Goal: Task Accomplishment & Management: Manage account settings

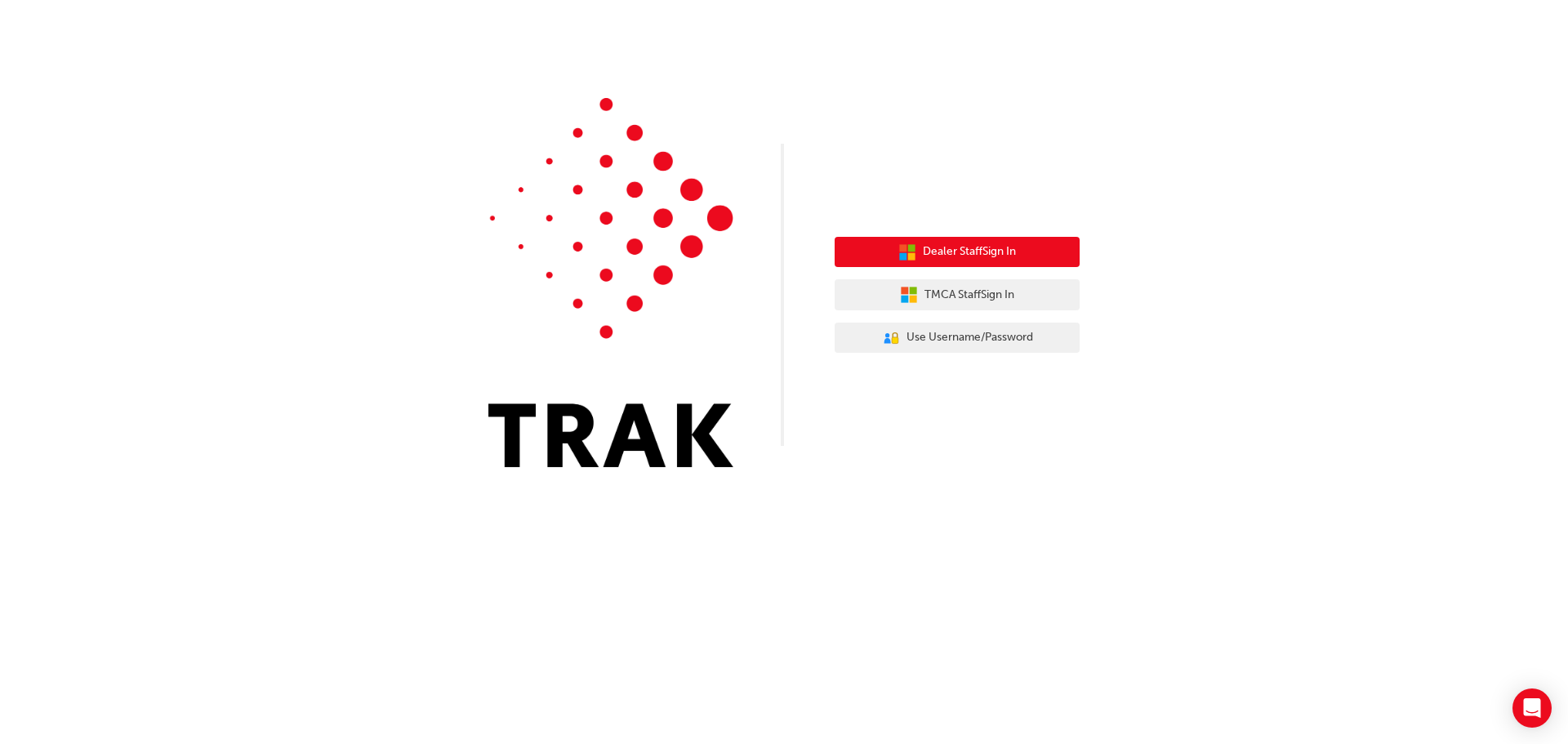
click at [1028, 252] on button "Dealer Staff Sign In" at bounding box center [957, 253] width 245 height 31
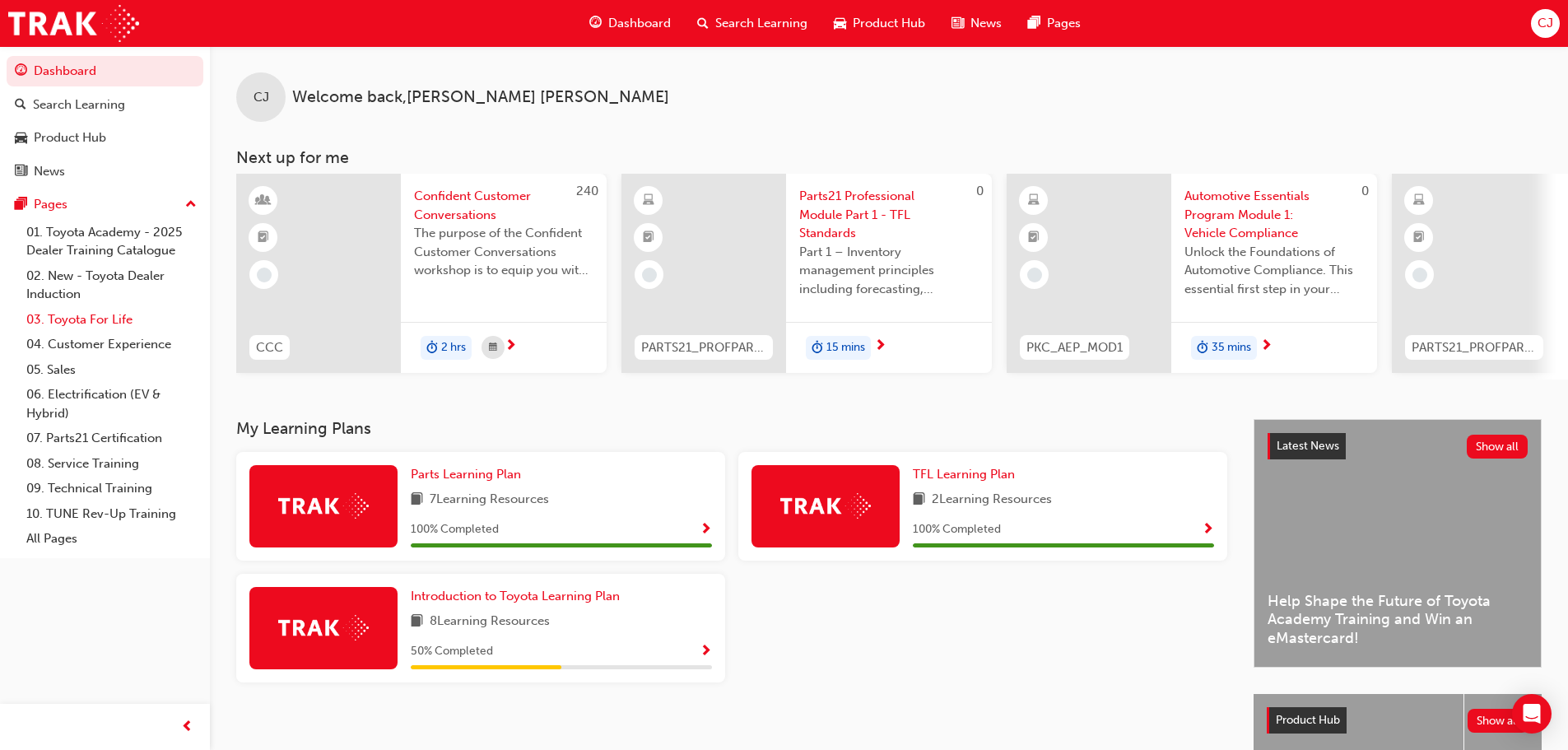
click at [132, 322] on link "03. Toyota For Life" at bounding box center [111, 320] width 183 height 26
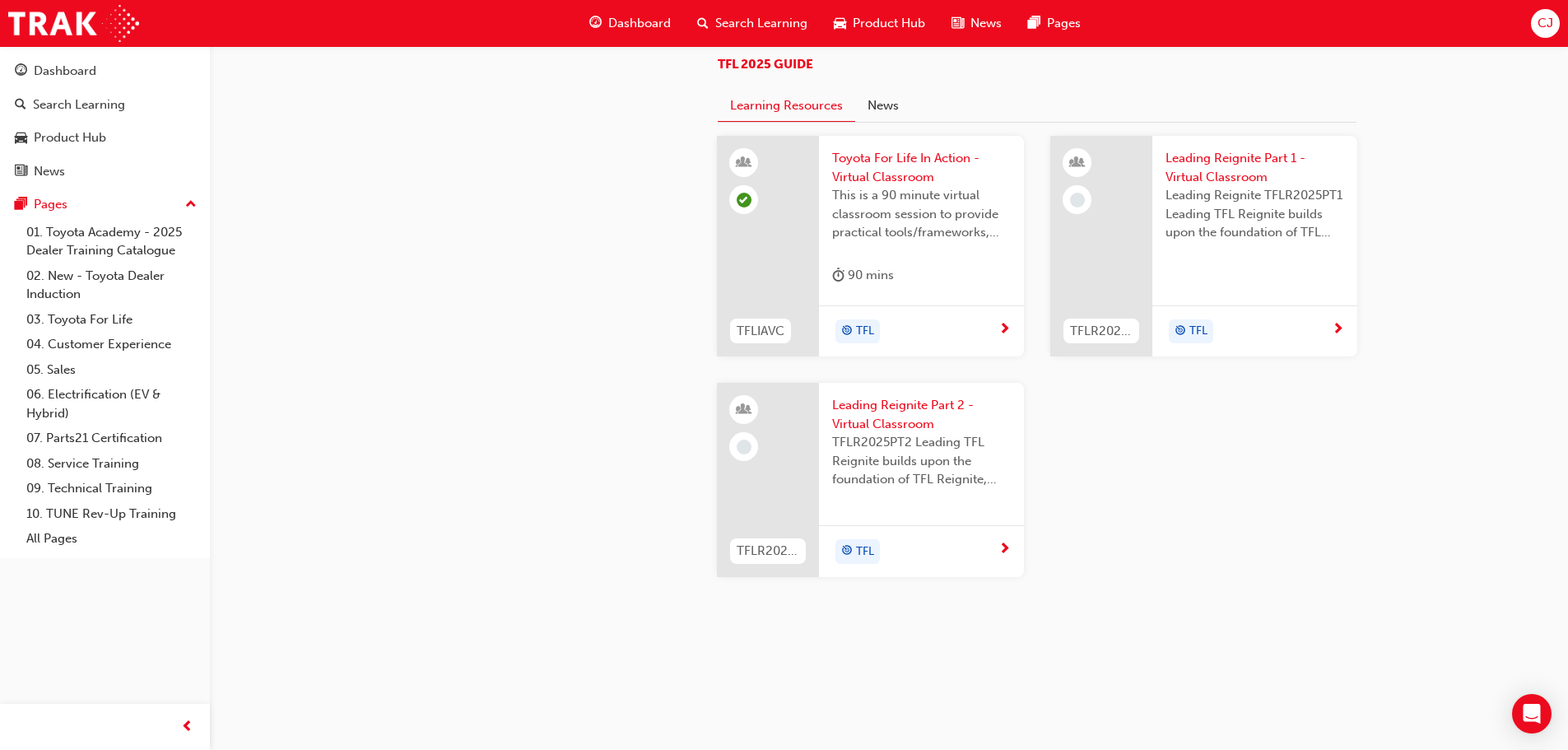
scroll to position [1750, 0]
click at [626, 28] on span "Dashboard" at bounding box center [640, 23] width 63 height 19
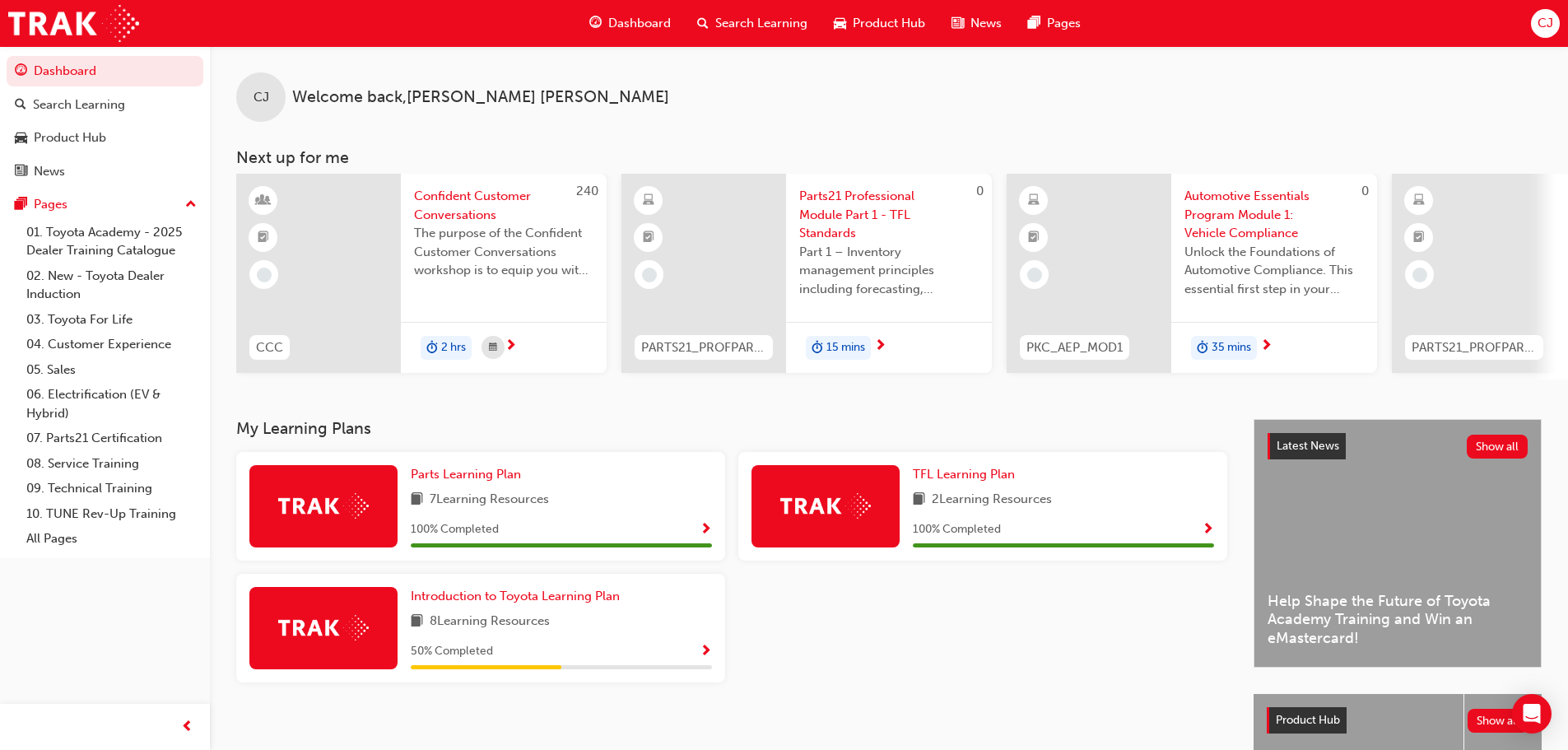
click at [1542, 13] on div "CJ" at bounding box center [1544, 23] width 29 height 29
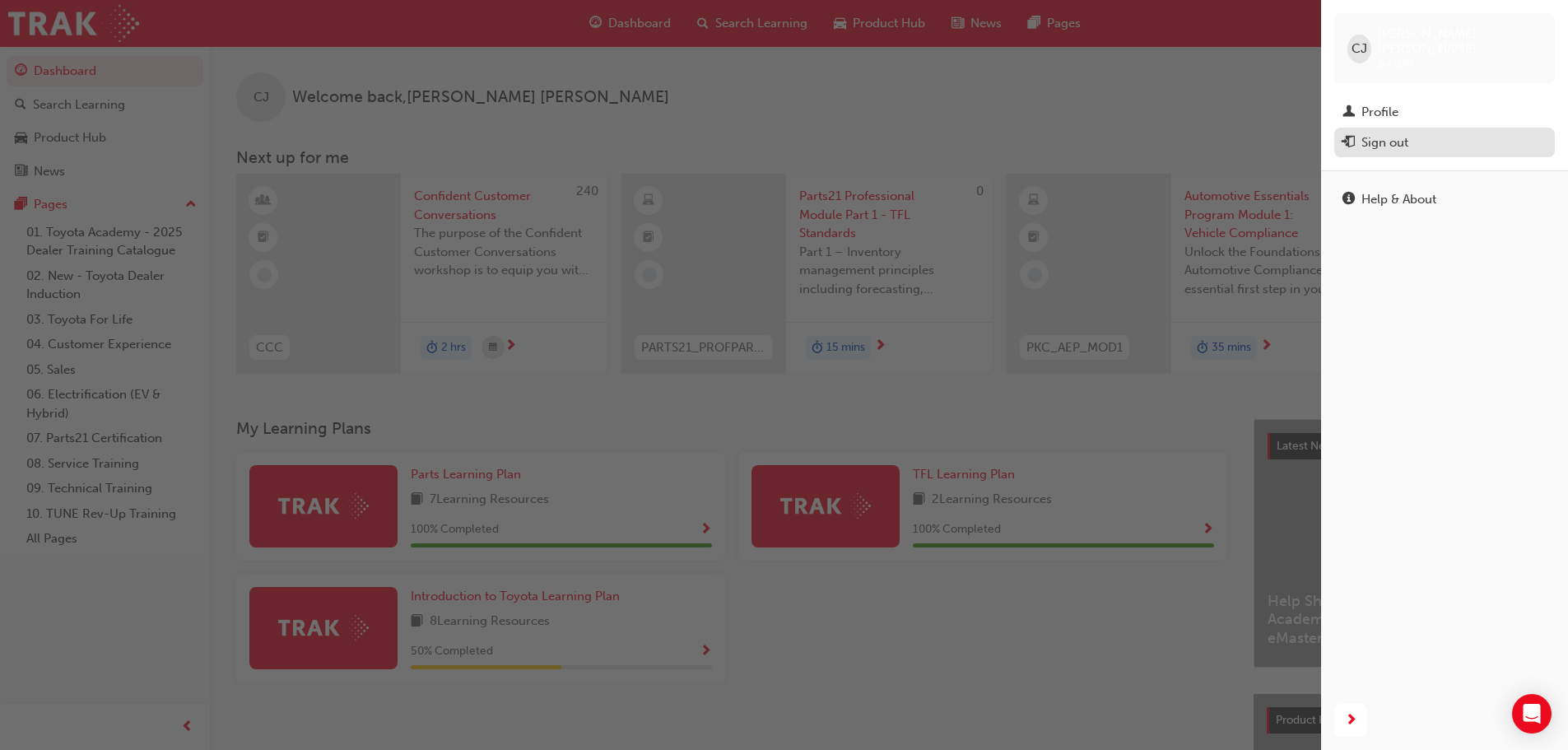
click at [1393, 134] on div "Sign out" at bounding box center [1385, 142] width 47 height 19
